Goal: Task Accomplishment & Management: Manage account settings

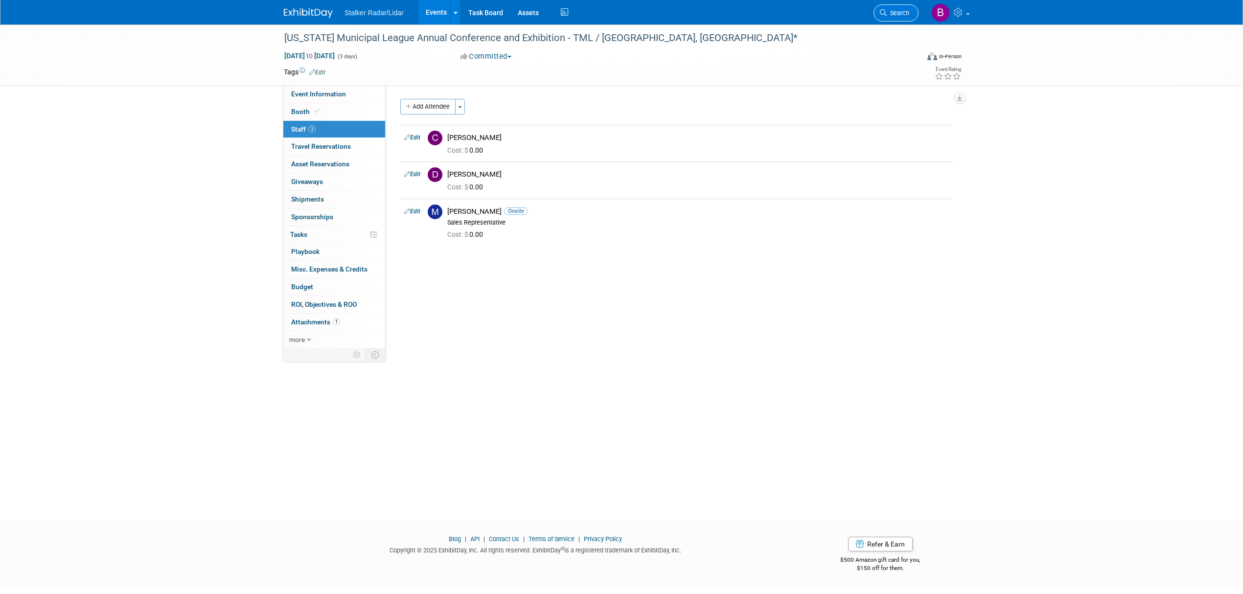
click at [884, 16] on link "Search" at bounding box center [896, 12] width 45 height 17
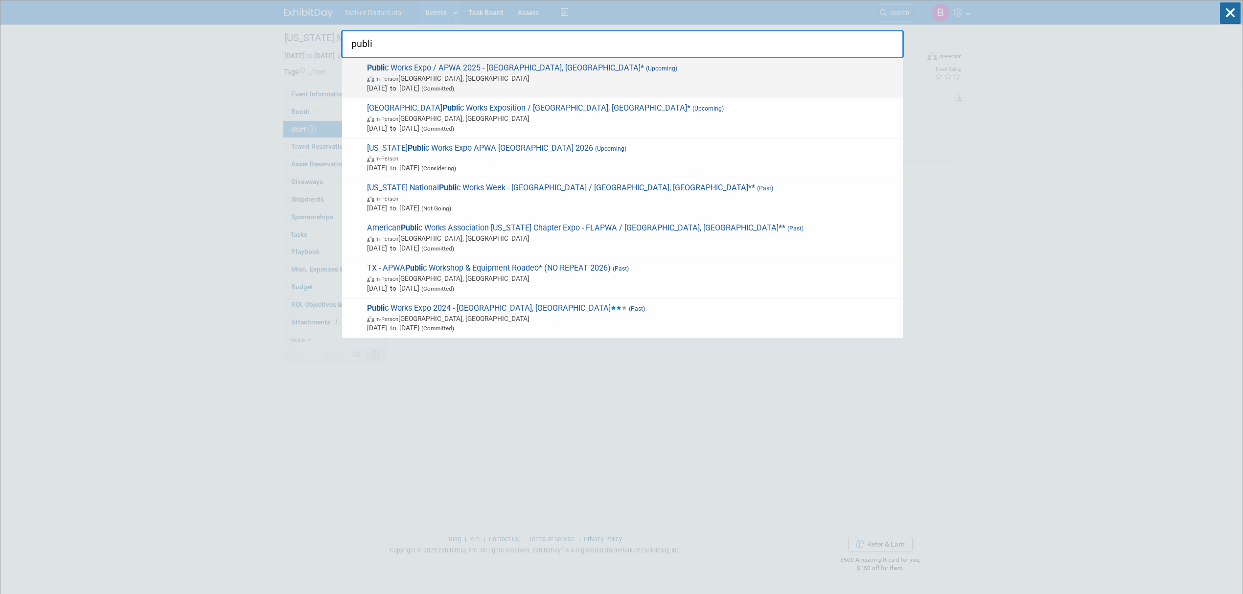
type input "publi"
click at [507, 84] on span "[DATE] to [DATE] (Committed)" at bounding box center [632, 88] width 531 height 10
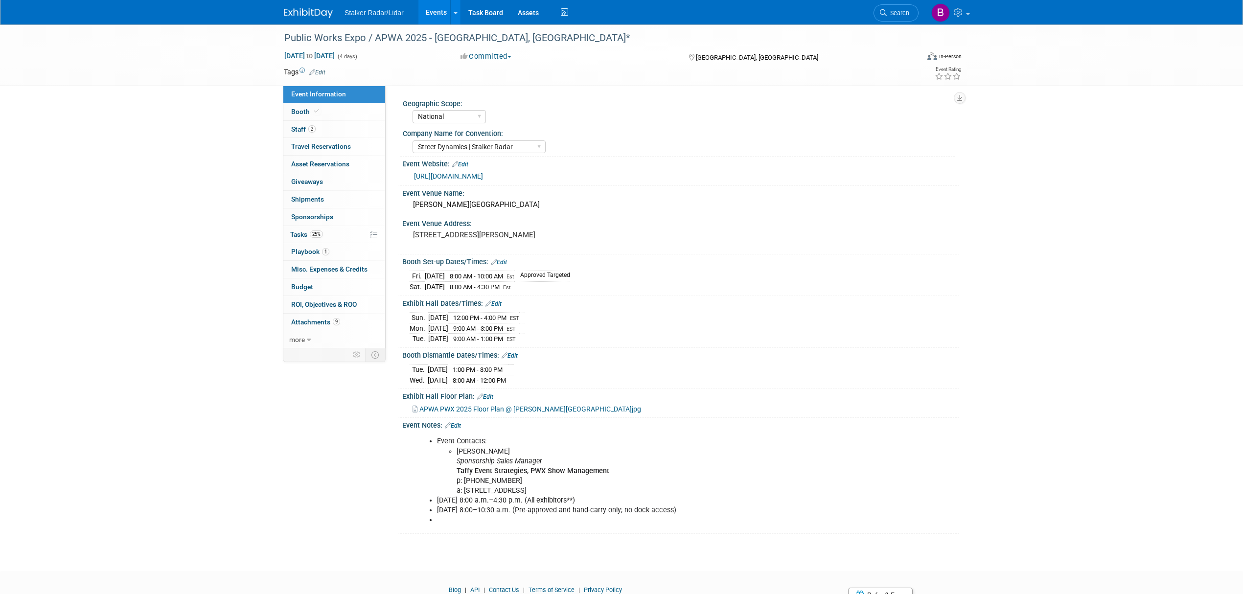
select select "National"
select select "Street Dynamics | Stalker Radar"
click at [326, 108] on link "Booth" at bounding box center [334, 111] width 102 height 17
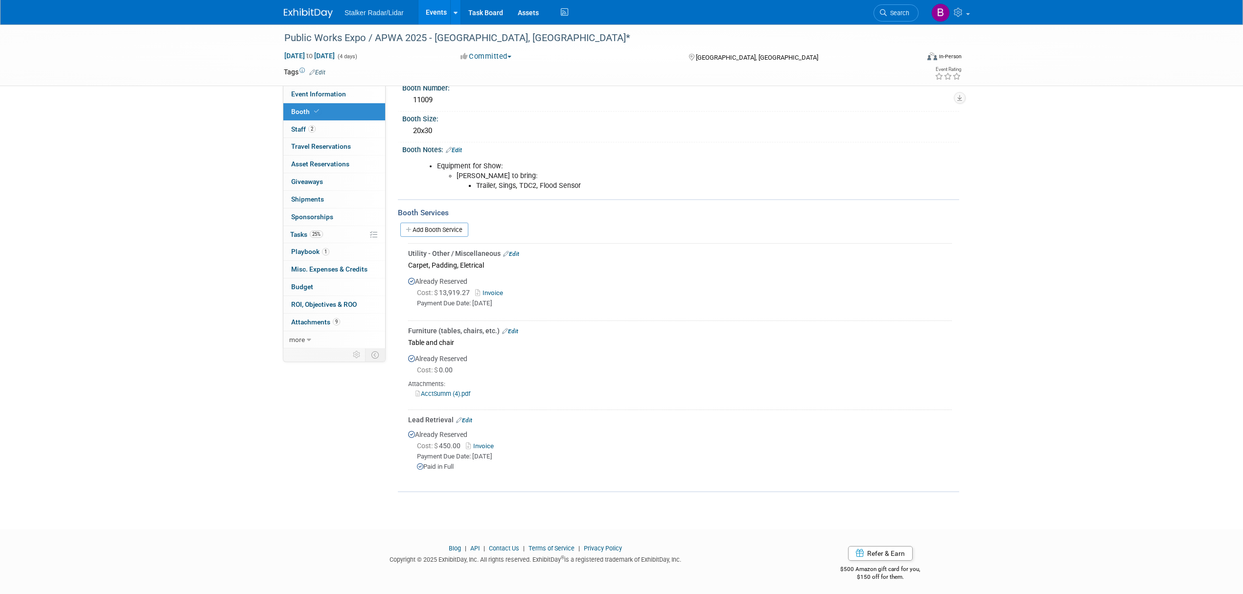
scroll to position [110, 0]
click at [419, 229] on link "Add Booth Service" at bounding box center [434, 229] width 68 height 14
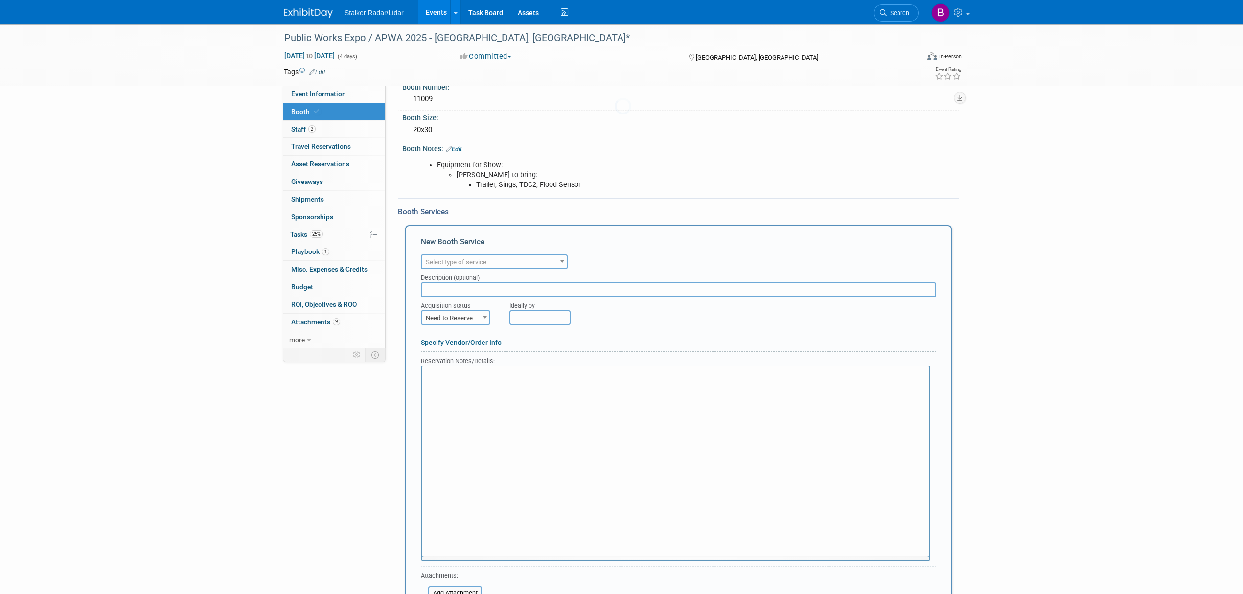
scroll to position [0, 0]
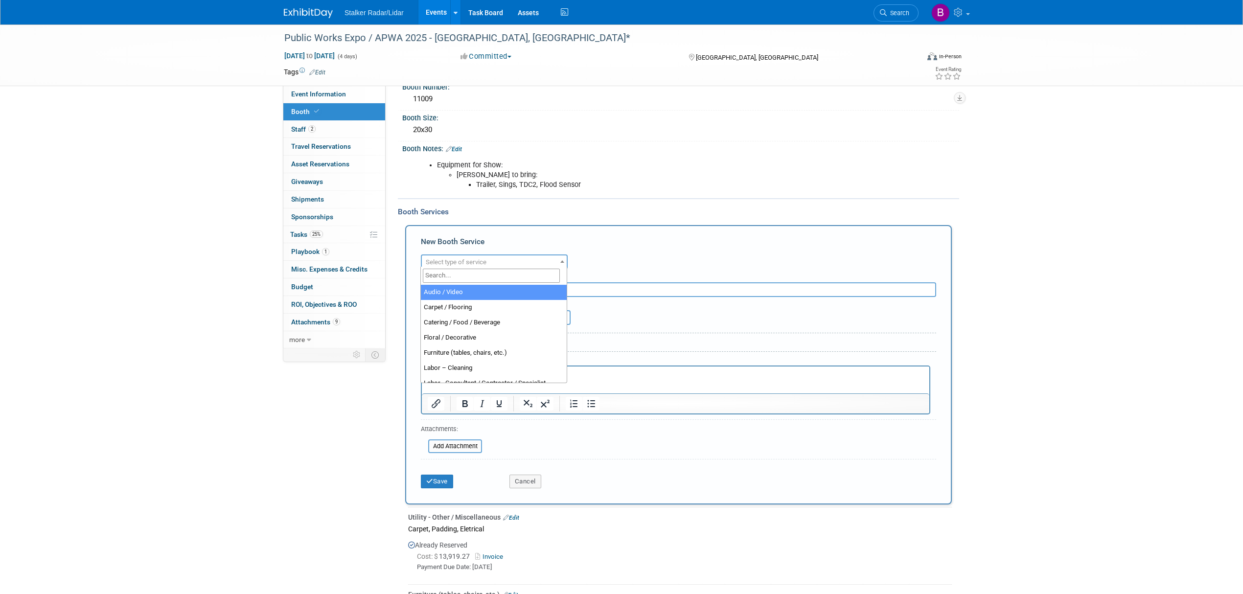
click at [467, 258] on span "Select type of service" at bounding box center [456, 261] width 61 height 7
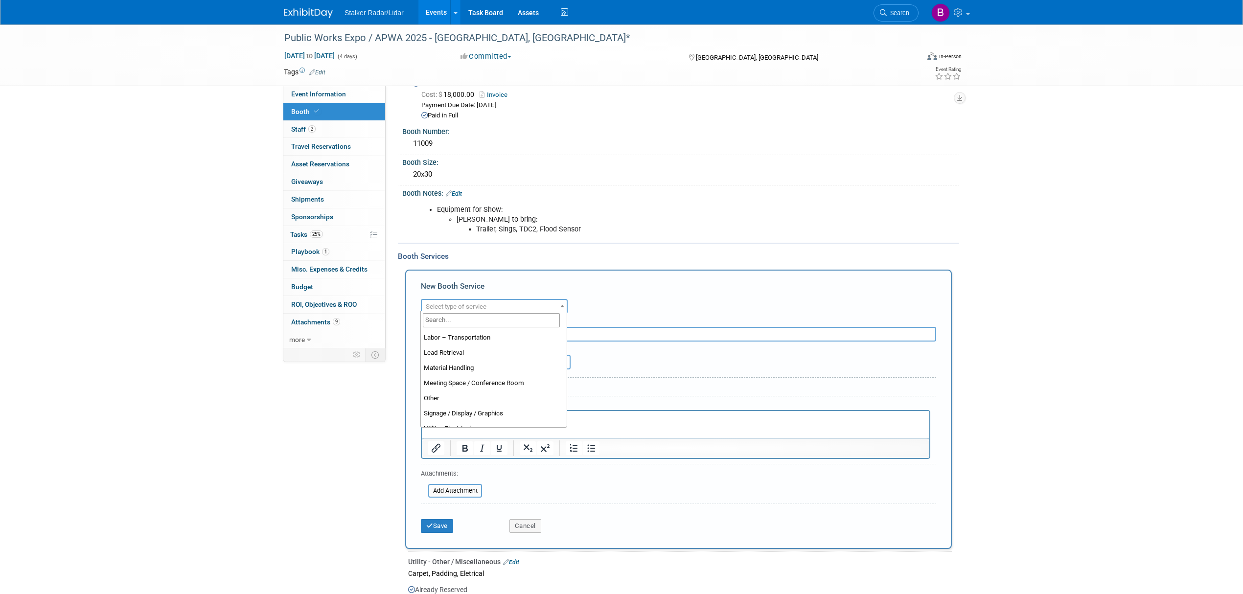
scroll to position [251, 0]
select select "8"
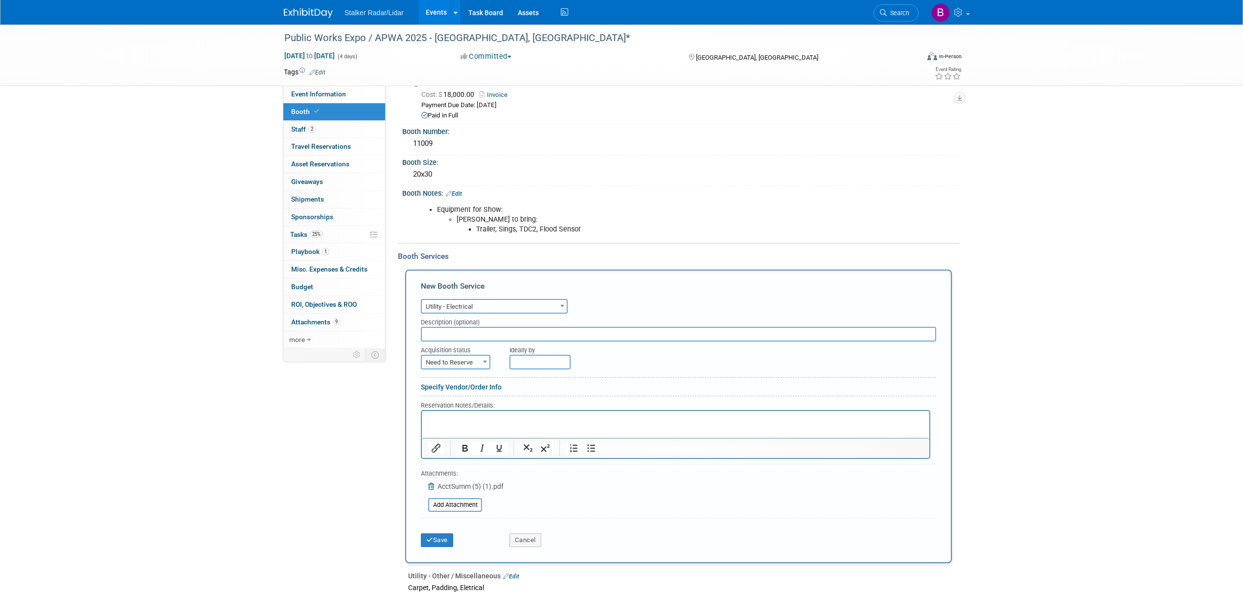
click at [477, 357] on span "Need to Reserve" at bounding box center [456, 363] width 68 height 14
select select "2"
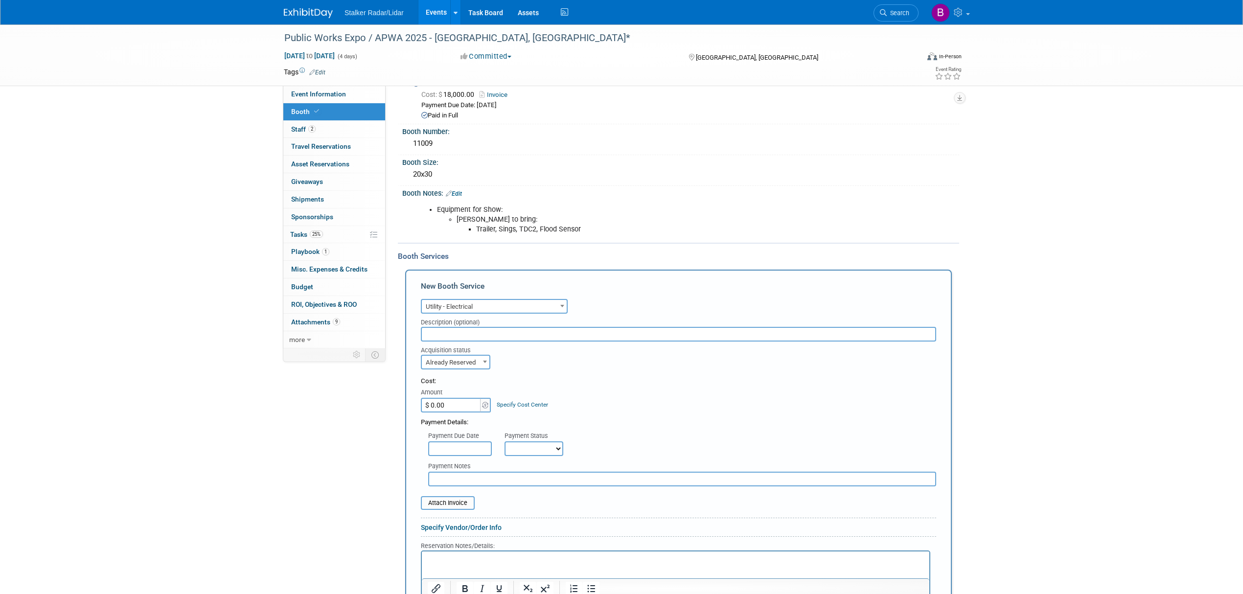
click at [455, 405] on input "$ 0.00" at bounding box center [451, 405] width 61 height 15
click at [452, 399] on input "$ 0.00" at bounding box center [451, 405] width 61 height 15
drag, startPoint x: 448, startPoint y: 401, endPoint x: 412, endPoint y: 399, distance: 36.3
click at [412, 399] on div "New Booth Service Audio / Video Carpet / Flooring Catering / Food / Beverage Fl…" at bounding box center [678, 487] width 547 height 434
type input "$ 457.32"
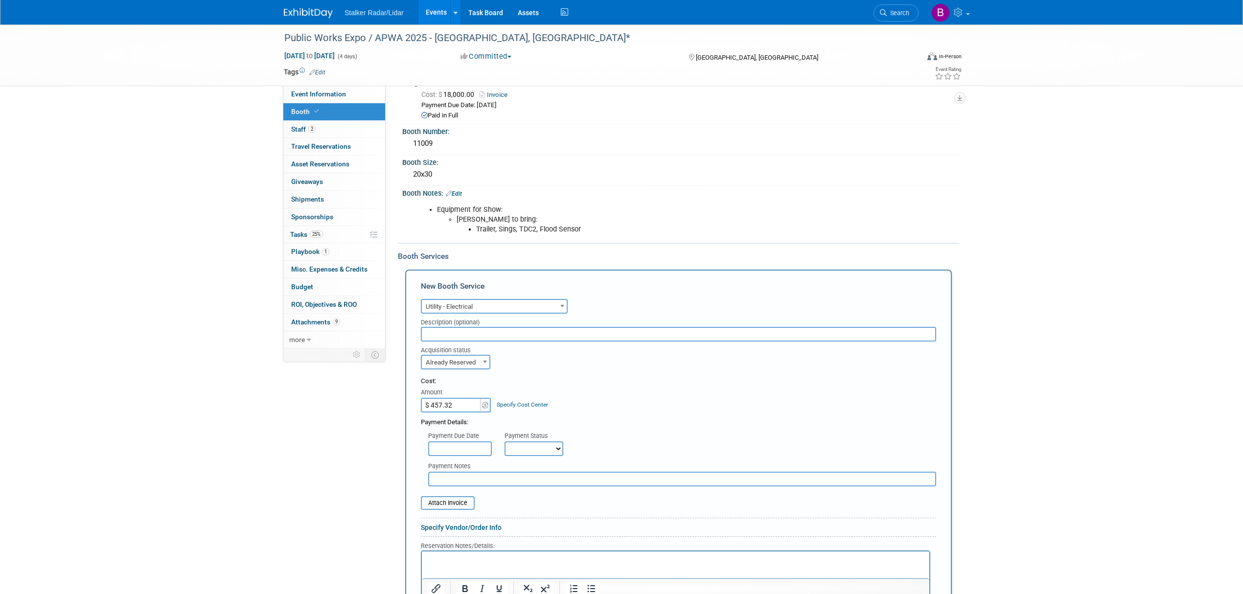
click at [678, 400] on div "Cost: Amount $ 457.32 Specify Cost Center Cost Center -- Not Specified --" at bounding box center [679, 395] width 516 height 36
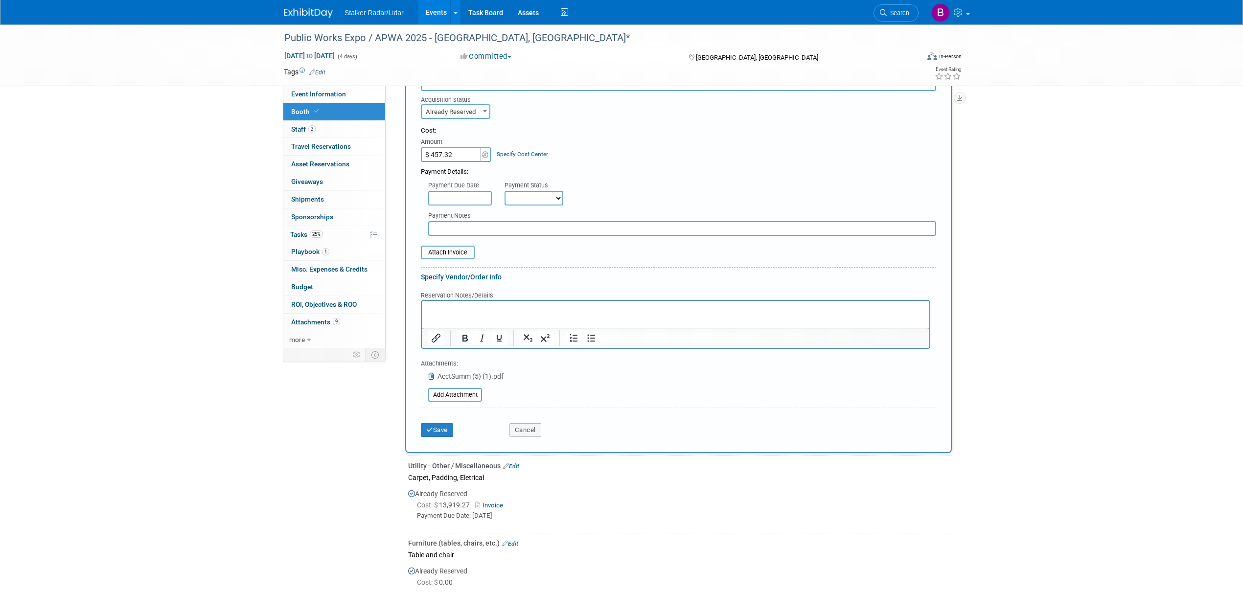
scroll to position [392, 0]
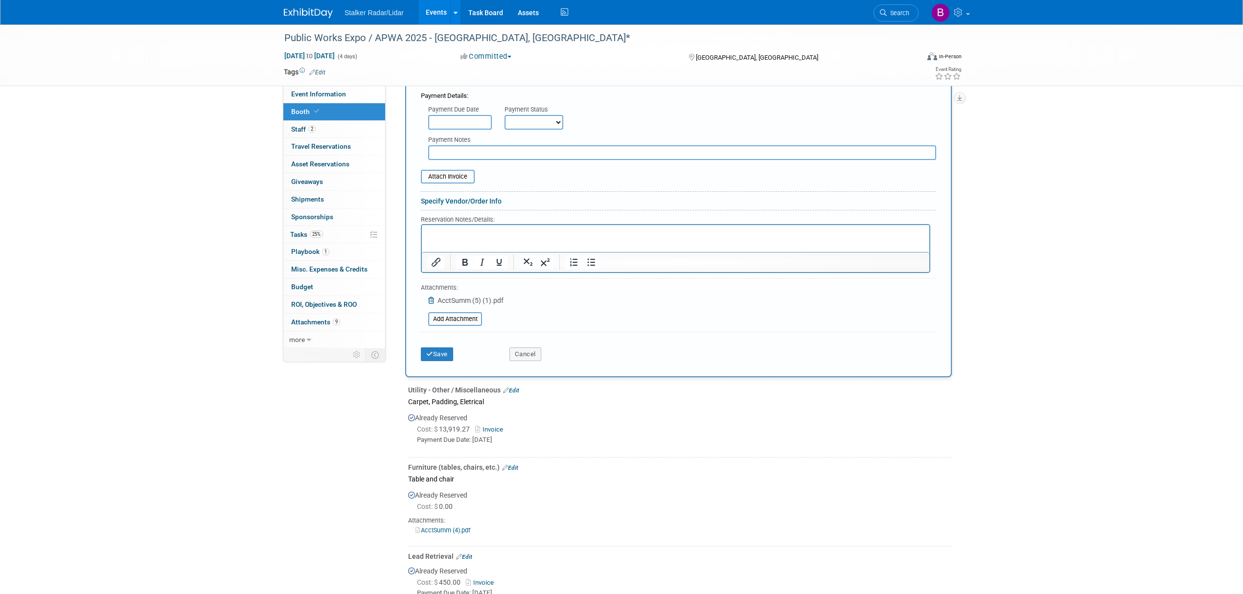
click at [455, 341] on div "Save" at bounding box center [458, 351] width 89 height 20
click at [446, 348] on button "Save" at bounding box center [437, 355] width 32 height 14
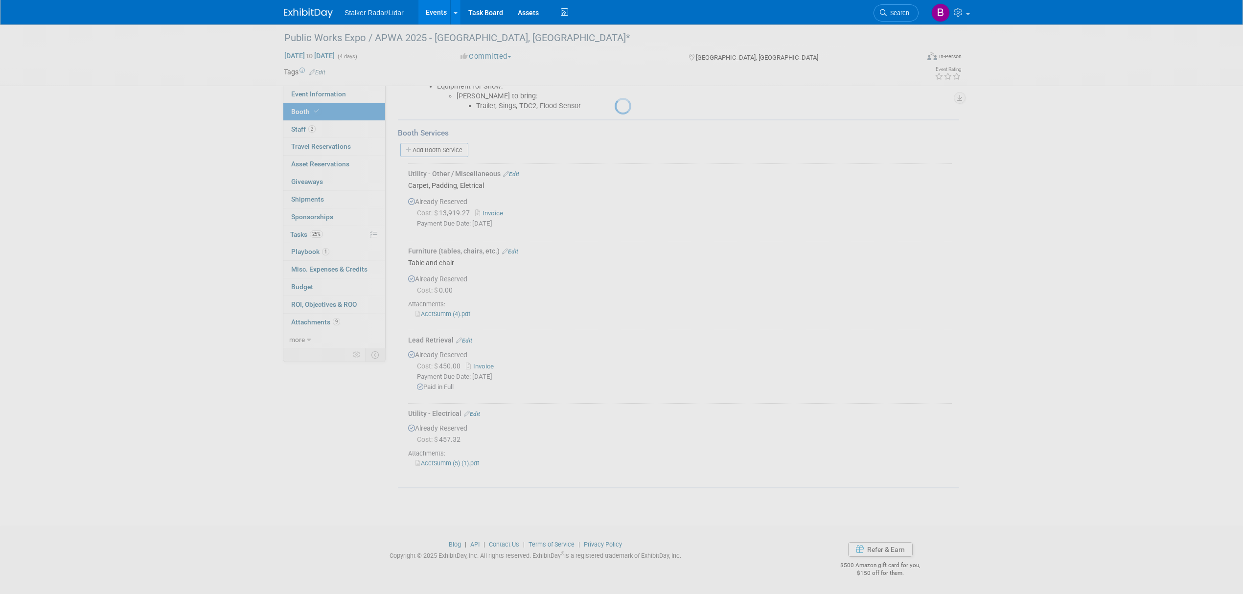
scroll to position [185, 0]
